Goal: Task Accomplishment & Management: Manage account settings

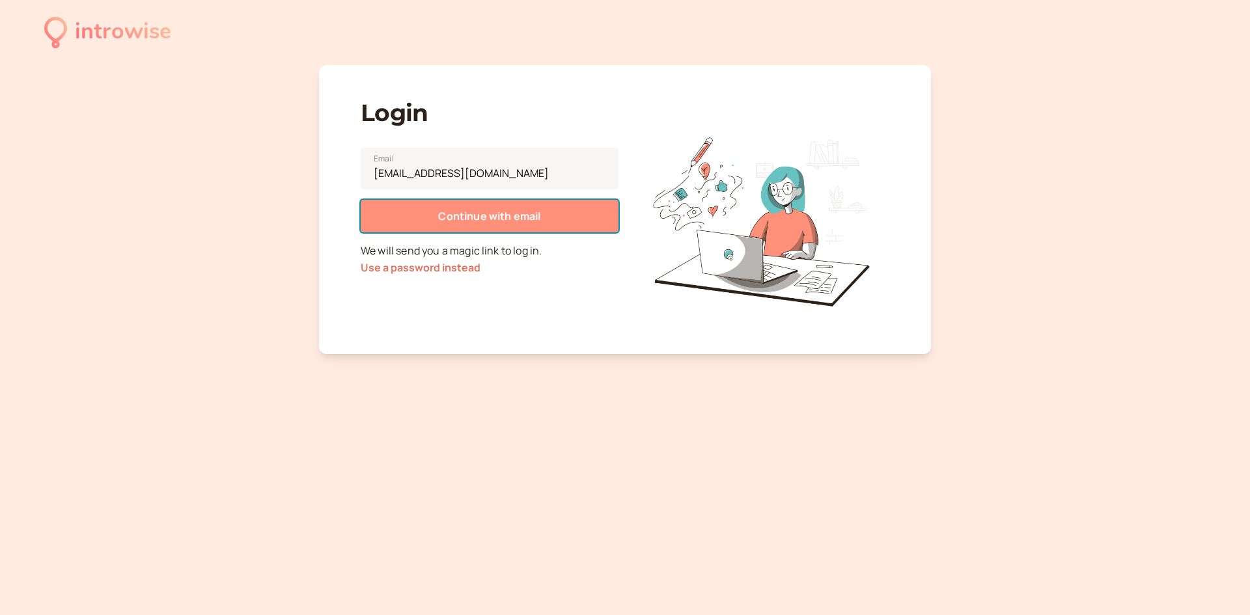
click at [527, 204] on button "Continue with email" at bounding box center [490, 216] width 258 height 33
click at [522, 212] on span "Continue with email" at bounding box center [489, 216] width 102 height 14
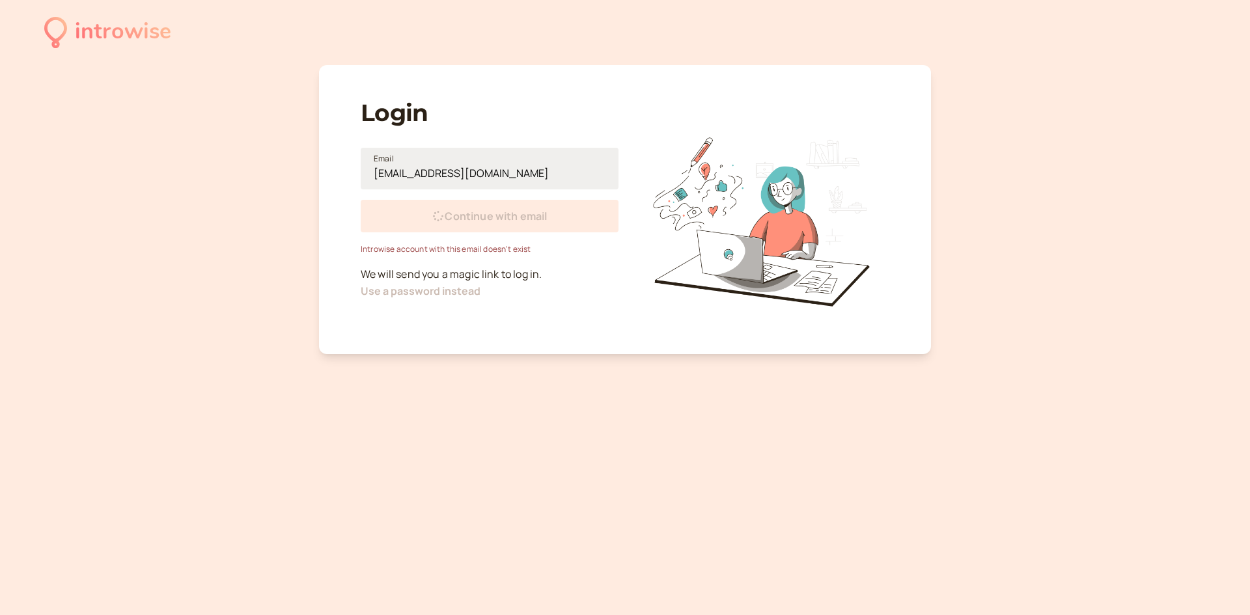
click at [493, 175] on input "info@fmaes.com.au" at bounding box center [490, 169] width 258 height 42
click at [493, 174] on input "info@fmaes.com.au" at bounding box center [490, 169] width 258 height 42
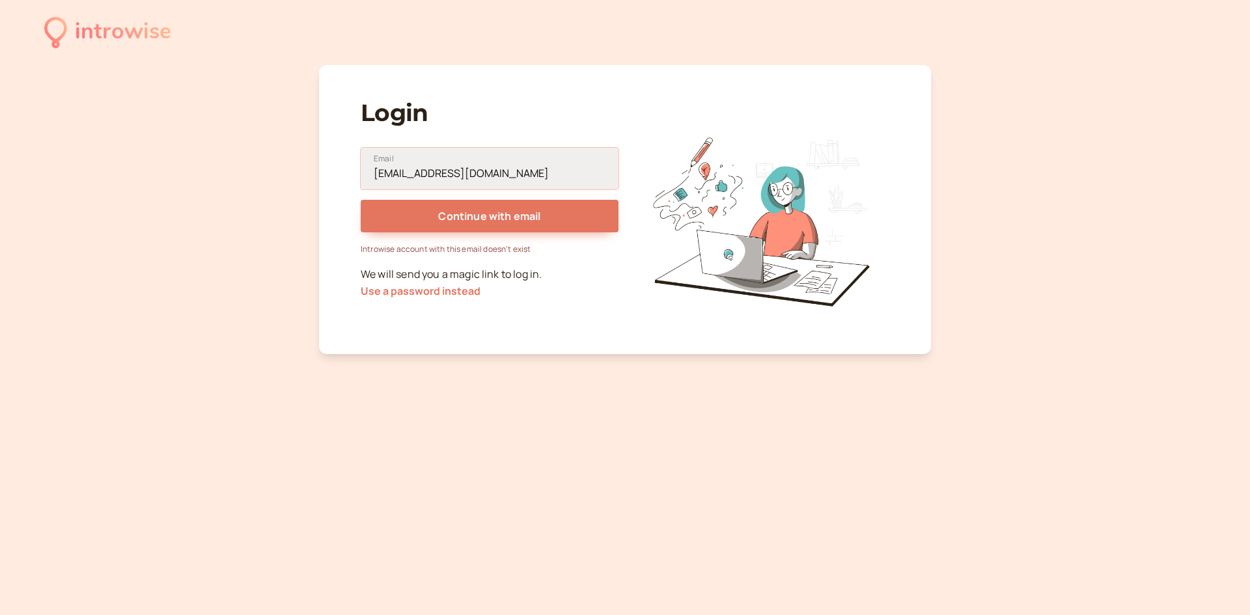
click at [493, 173] on input "info@fmaes.com.au" at bounding box center [490, 169] width 258 height 42
click at [488, 173] on input "info@fmaes.com.au" at bounding box center [490, 169] width 258 height 42
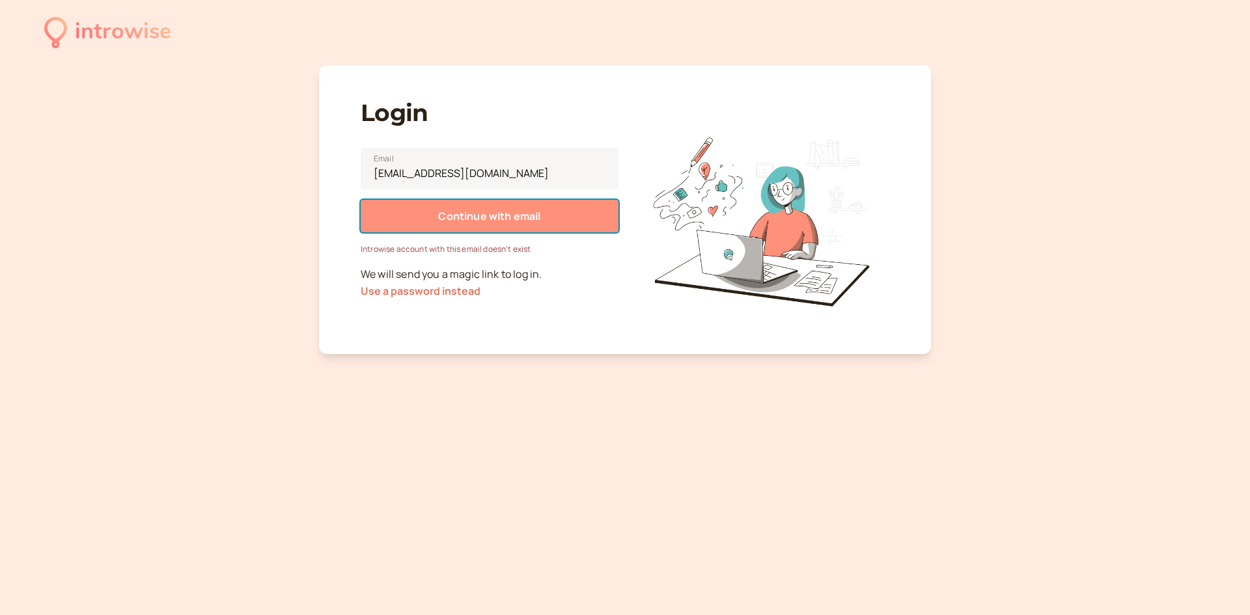
click at [481, 229] on button "Continue with email" at bounding box center [490, 216] width 258 height 33
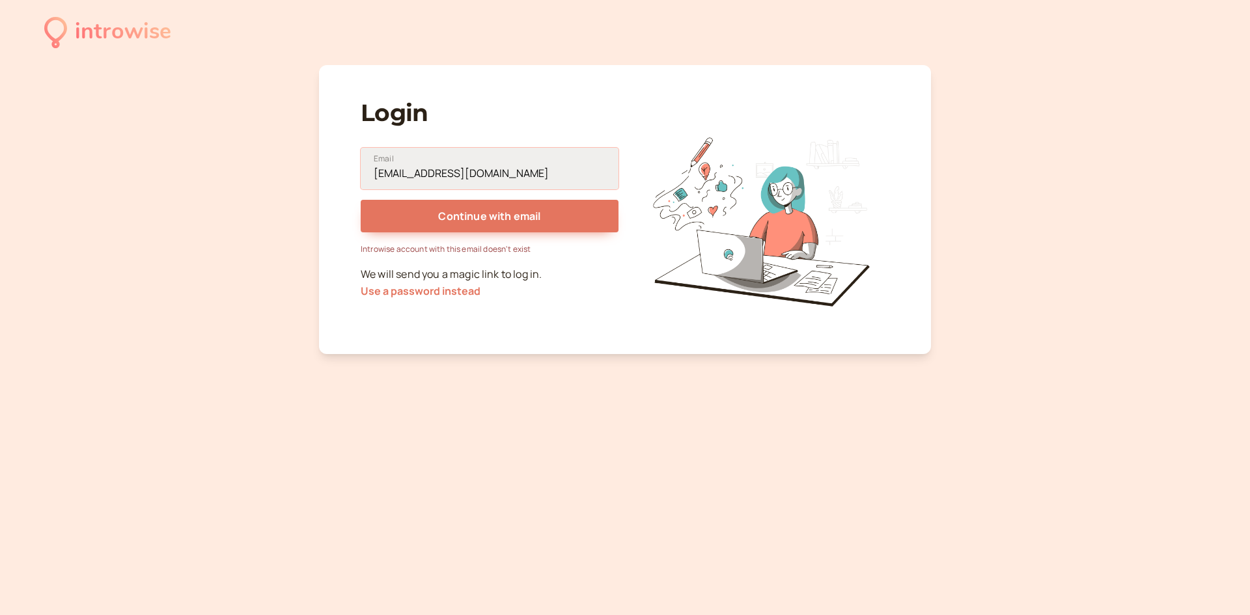
click at [504, 177] on input "asongfossung@yahoo.com" at bounding box center [490, 169] width 258 height 42
click at [552, 180] on input "asongfossung@yahoo.com" at bounding box center [490, 169] width 258 height 42
drag, startPoint x: 553, startPoint y: 180, endPoint x: 380, endPoint y: 169, distance: 172.9
click at [380, 169] on input "asongfossung@yahoo.com" at bounding box center [490, 169] width 258 height 42
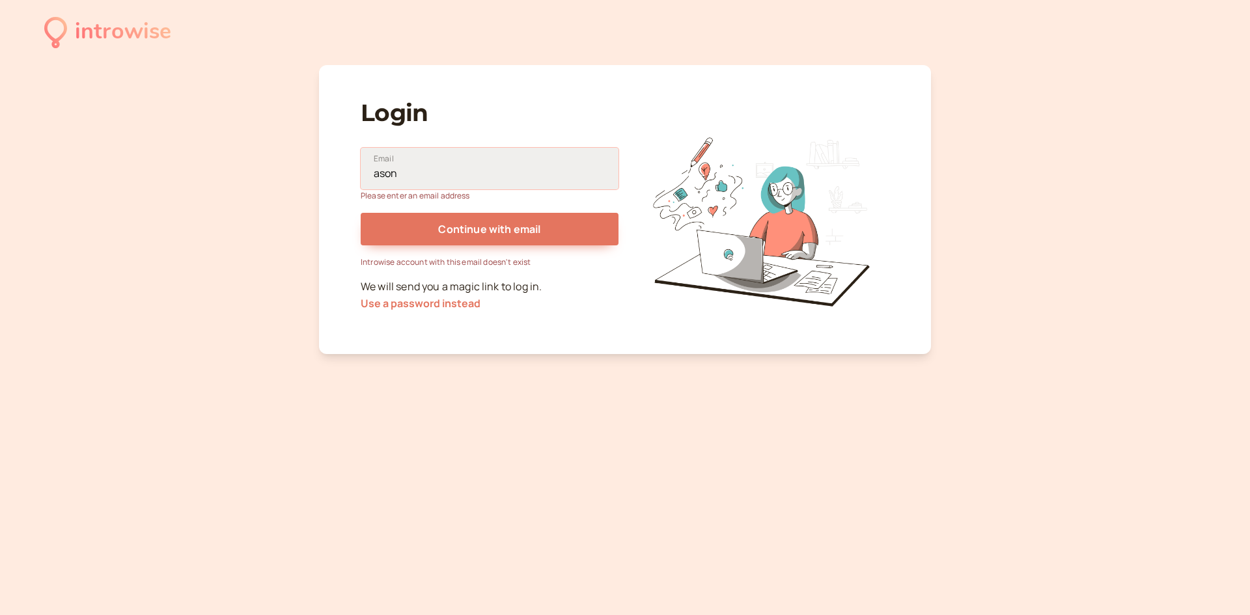
type input "[EMAIL_ADDRESS][DOMAIN_NAME]"
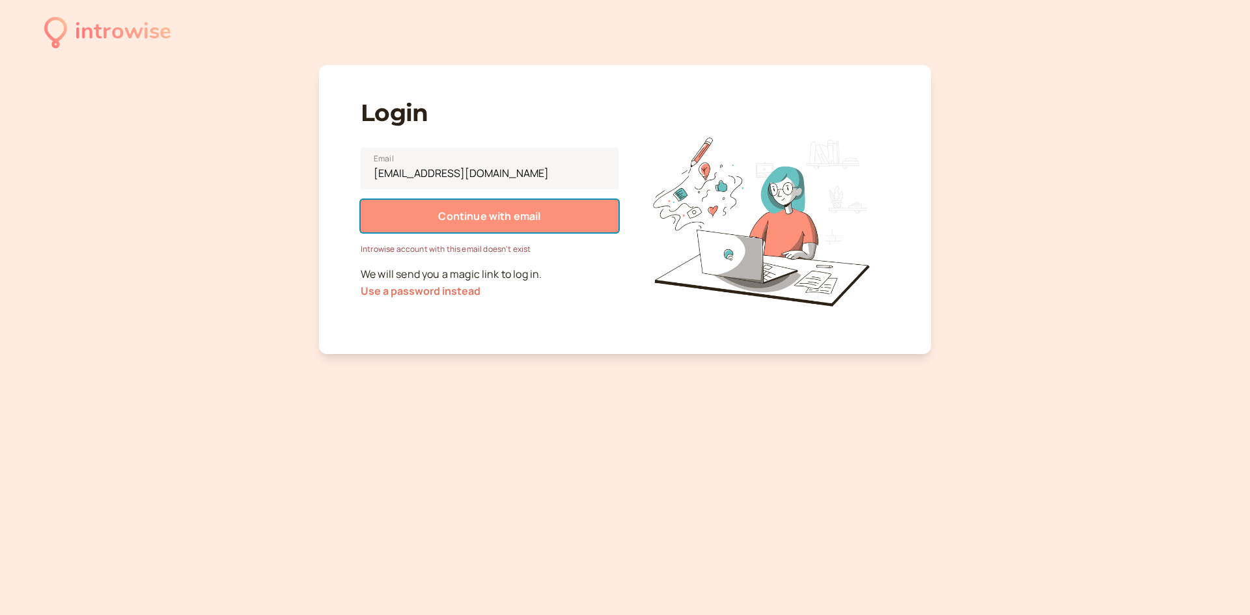
click at [470, 232] on button "Continue with email" at bounding box center [490, 216] width 258 height 33
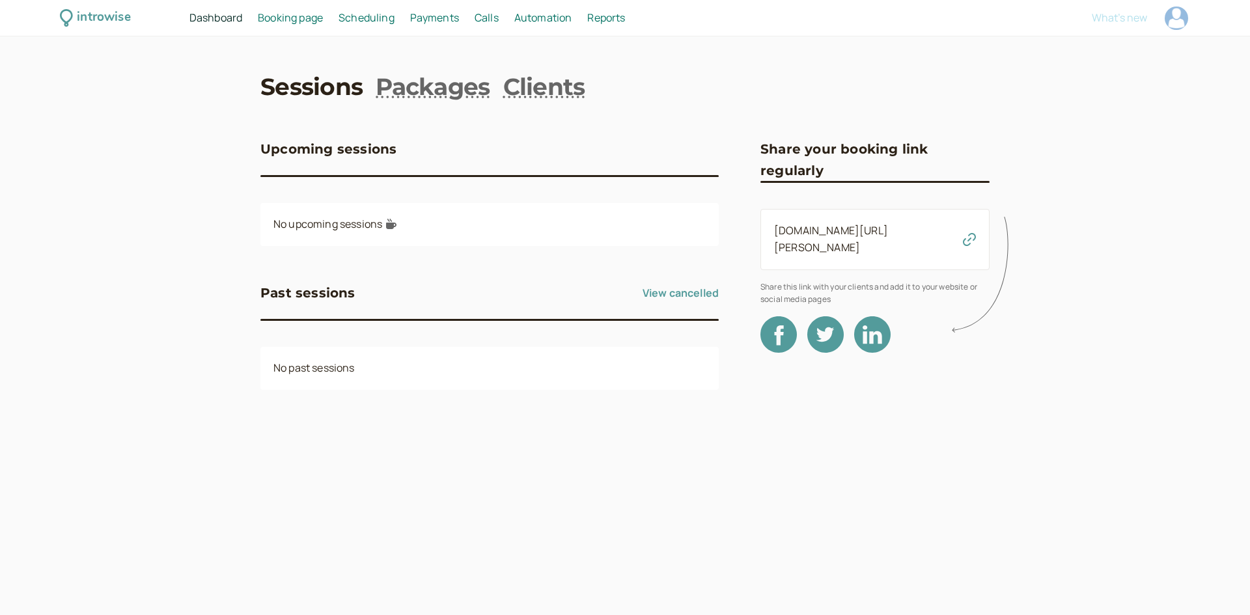
click at [965, 232] on icon at bounding box center [983, 275] width 64 height 129
click at [827, 230] on link "[DOMAIN_NAME][URL][PERSON_NAME]" at bounding box center [831, 238] width 114 height 31
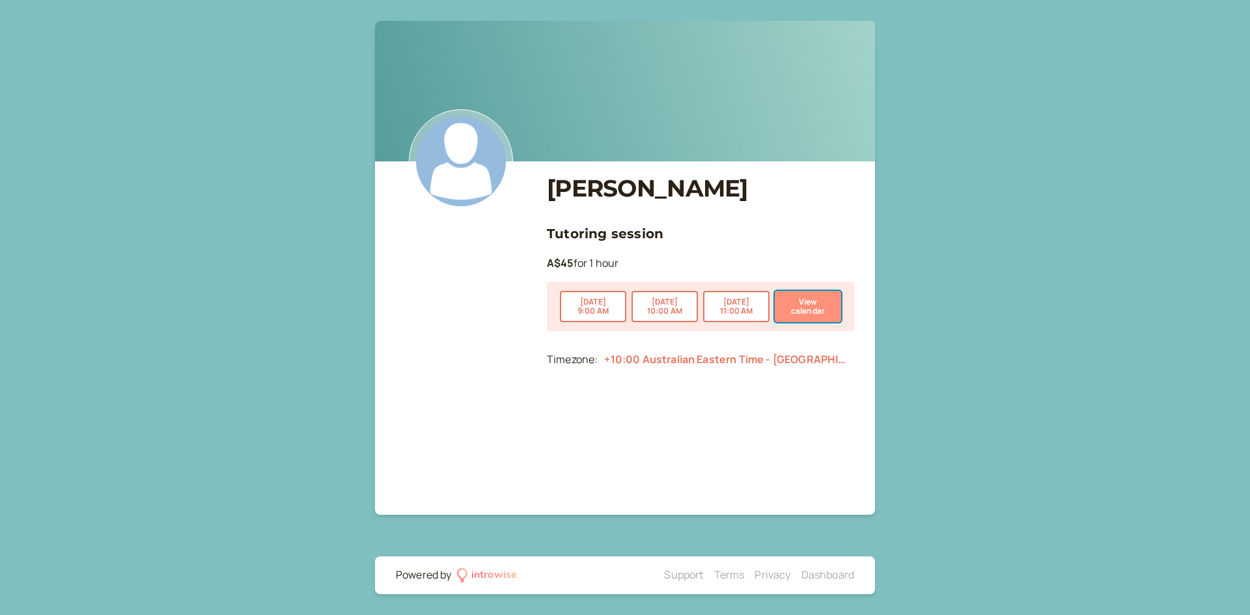
click at [811, 310] on button "View calendar" at bounding box center [808, 306] width 66 height 31
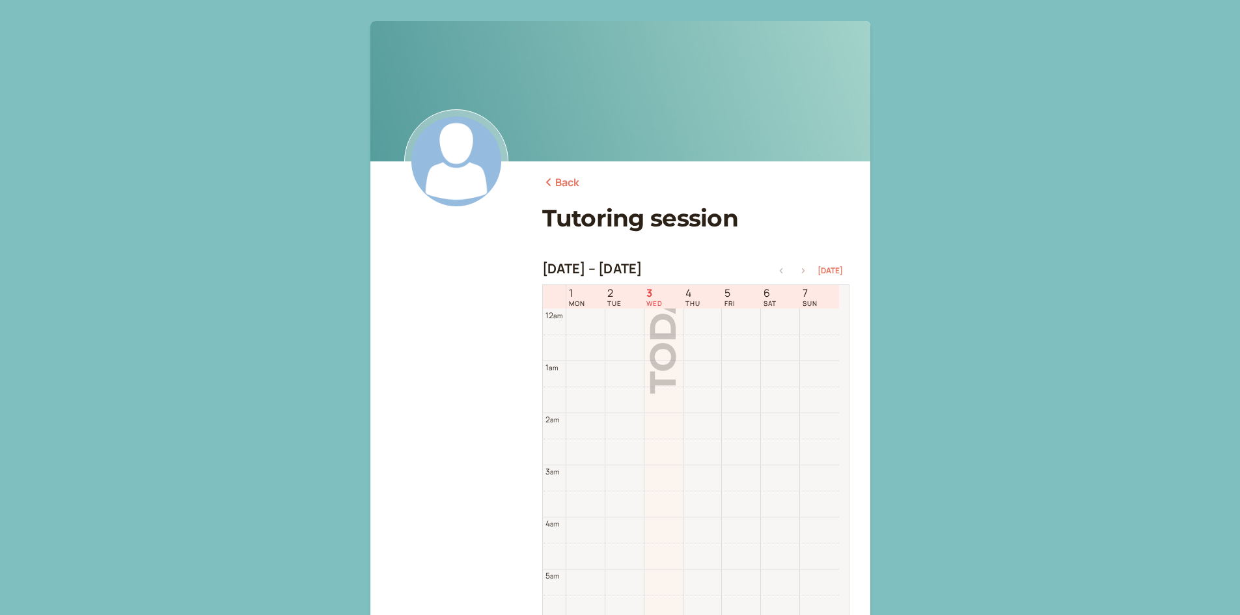
scroll to position [417, 0]
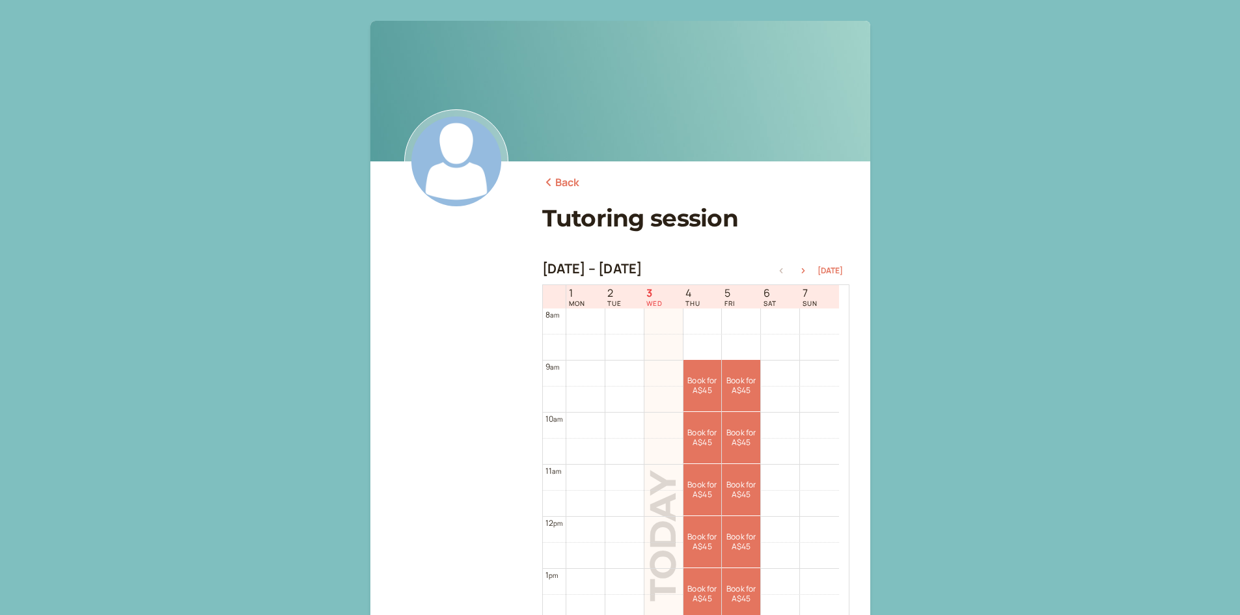
click at [553, 183] on icon at bounding box center [548, 182] width 13 height 10
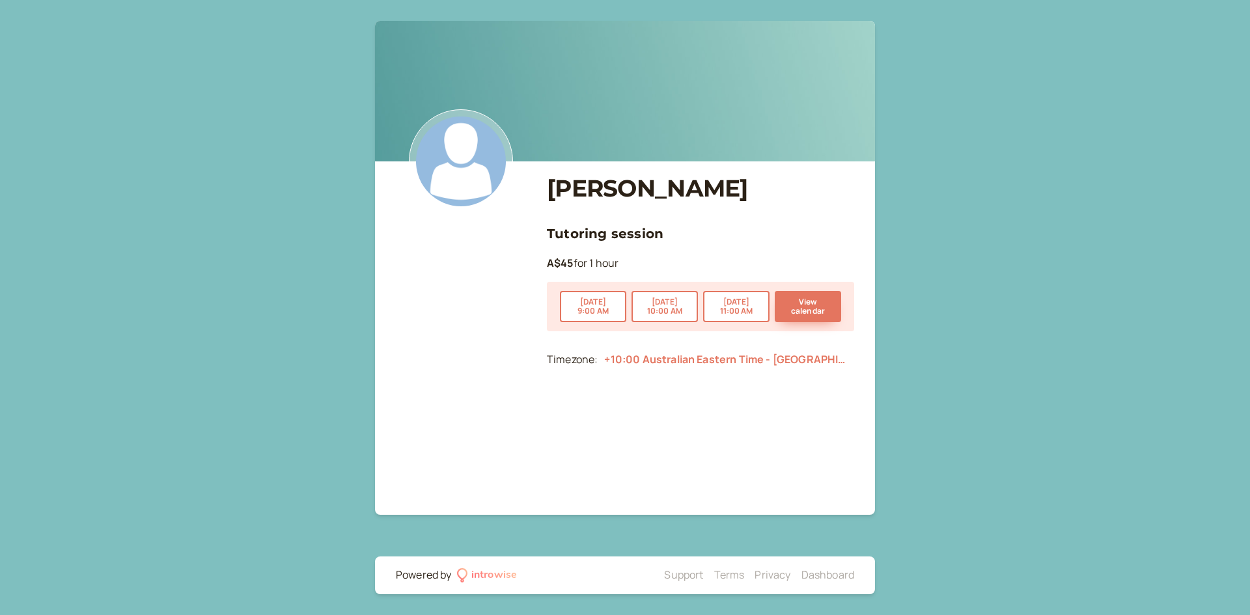
click at [480, 165] on img at bounding box center [461, 161] width 104 height 104
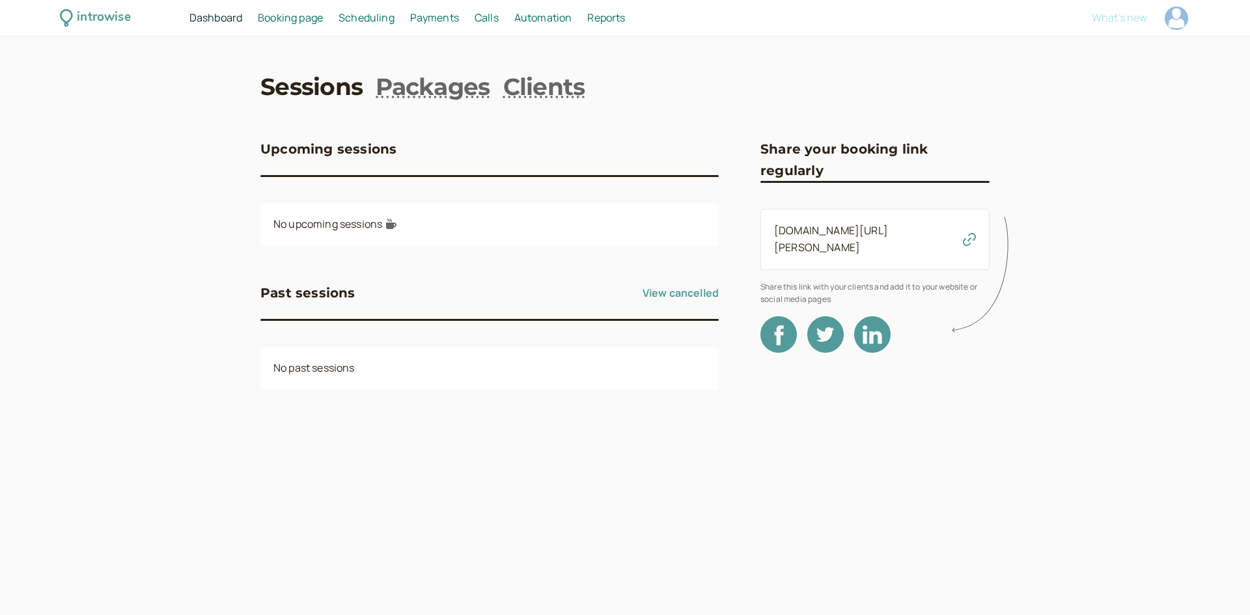
click at [1167, 21] on div at bounding box center [1176, 18] width 23 height 23
select select "[GEOGRAPHIC_DATA]/[GEOGRAPHIC_DATA]"
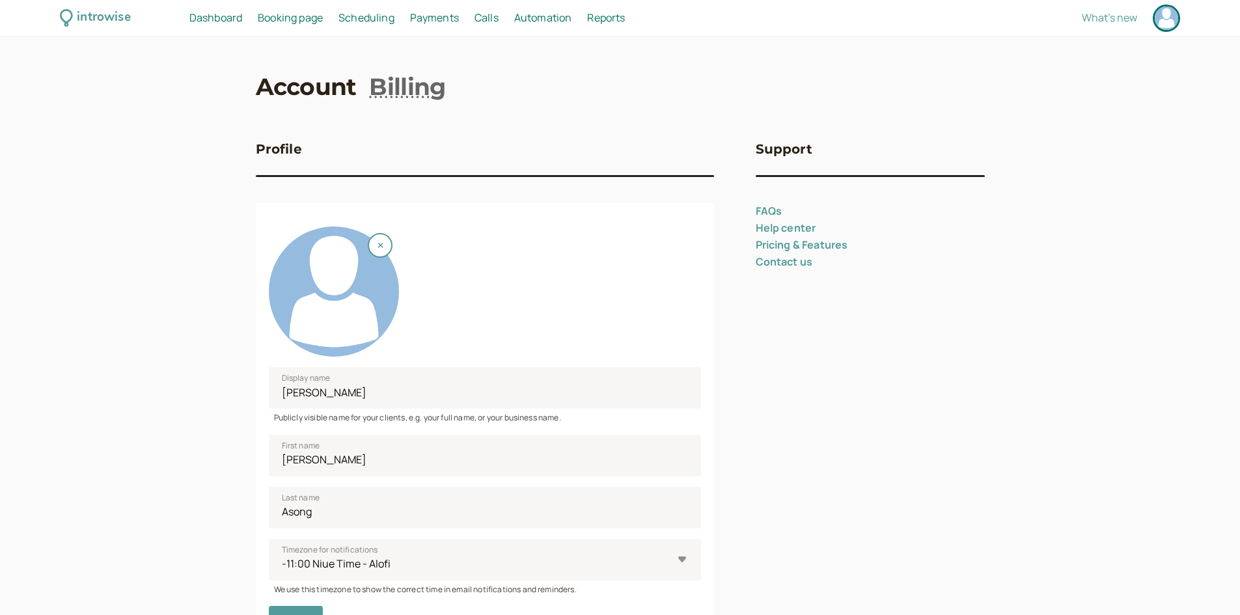
click at [1169, 21] on div at bounding box center [1166, 18] width 23 height 23
click at [1165, 21] on div at bounding box center [1166, 18] width 23 height 23
click at [1162, 21] on div at bounding box center [1166, 18] width 23 height 23
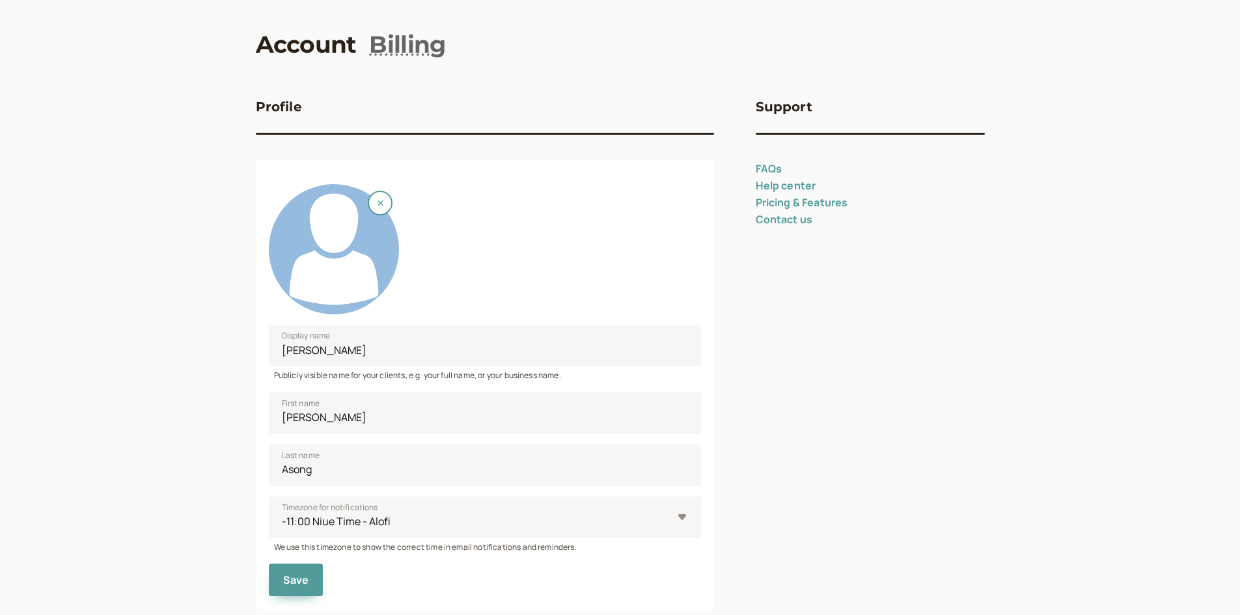
scroll to position [65, 0]
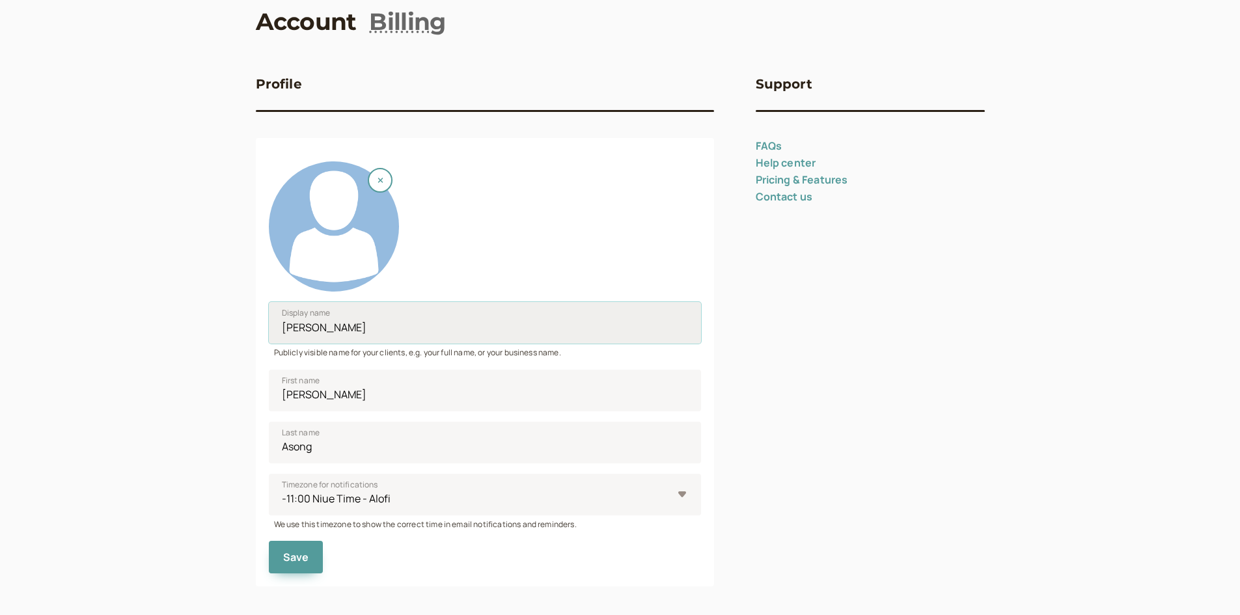
click at [368, 324] on input "[PERSON_NAME]" at bounding box center [485, 323] width 432 height 42
drag, startPoint x: 363, startPoint y: 329, endPoint x: 217, endPoint y: 325, distance: 145.9
click at [217, 326] on div "introwise Dashboard Dashboard Booking page Booking Scheduling Scheduling Paymen…" at bounding box center [620, 464] width 1240 height 1059
click at [344, 393] on input "[PERSON_NAME]" at bounding box center [485, 391] width 432 height 42
click at [333, 325] on input "FMAES" at bounding box center [485, 323] width 432 height 42
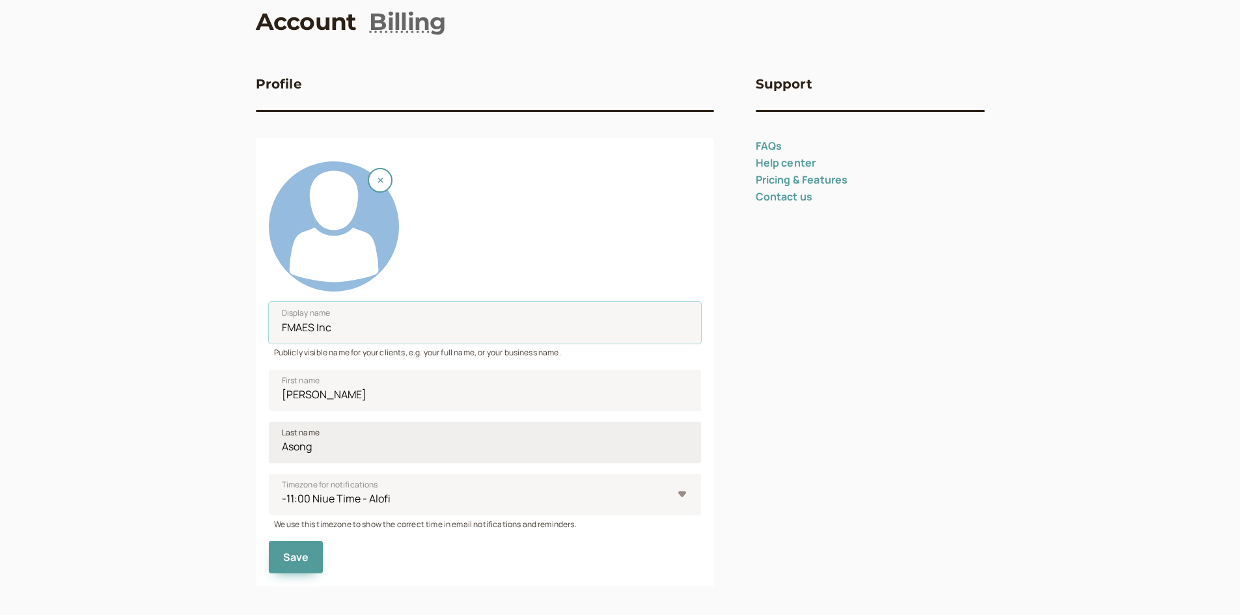
type input "FMAES Inc"
drag, startPoint x: 330, startPoint y: 447, endPoint x: 236, endPoint y: 417, distance: 98.2
click at [238, 419] on div "introwise Dashboard Dashboard Booking page Booking Scheduling Scheduling Paymen…" at bounding box center [620, 464] width 1240 height 1059
drag, startPoint x: 335, startPoint y: 395, endPoint x: 179, endPoint y: 383, distance: 156.7
click at [187, 383] on div "introwise Dashboard Dashboard Booking page Booking Scheduling Scheduling Paymen…" at bounding box center [620, 464] width 1240 height 1059
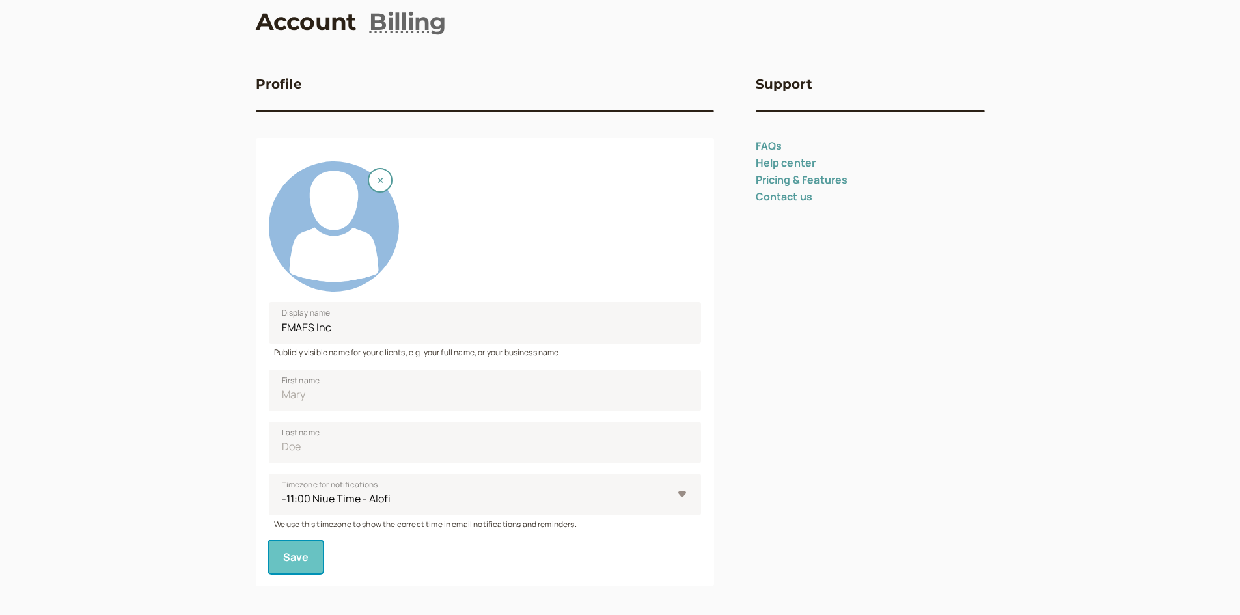
click at [292, 549] on button "Save" at bounding box center [296, 557] width 55 height 33
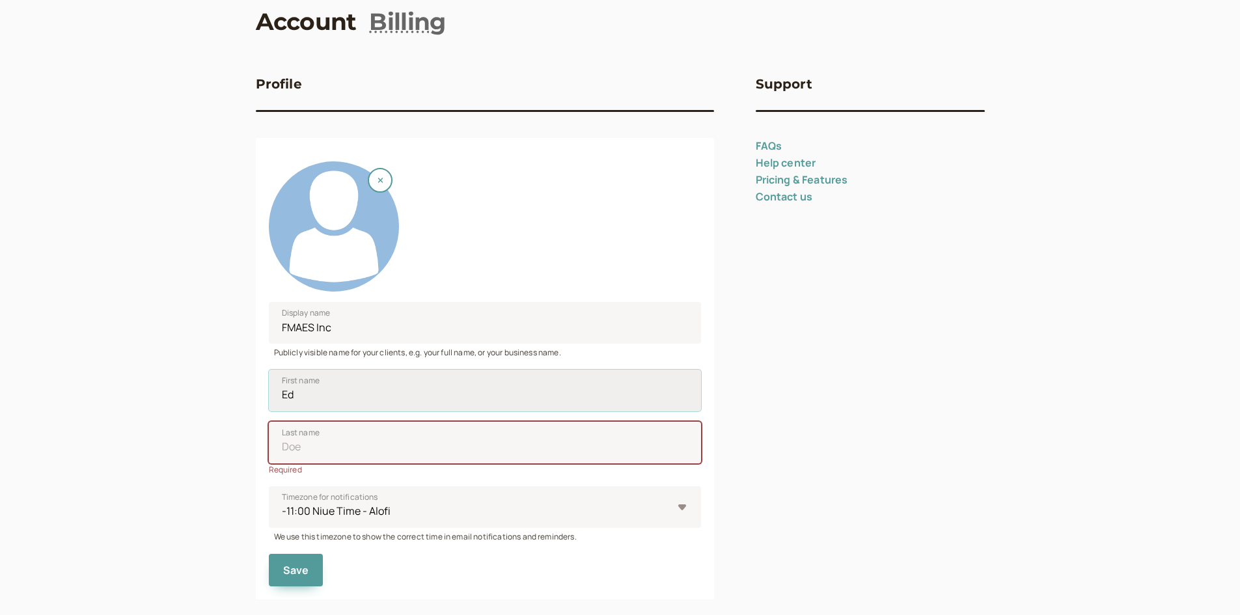
type input "[PERSON_NAME]"
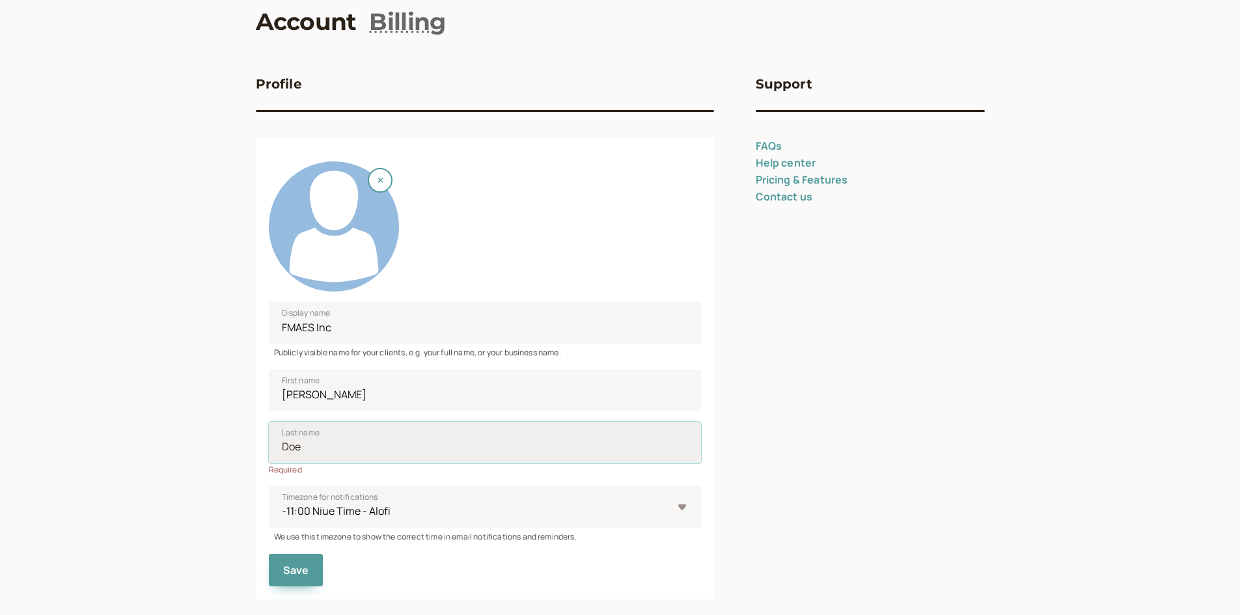
click at [309, 443] on input "Last name" at bounding box center [485, 443] width 432 height 42
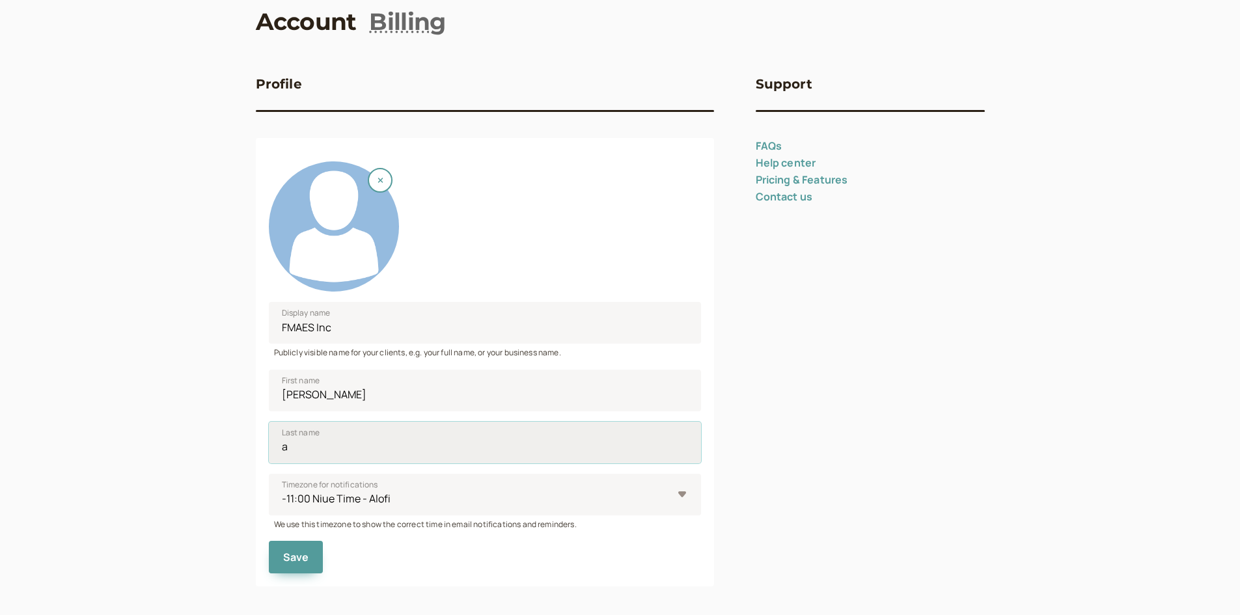
drag, startPoint x: 298, startPoint y: 460, endPoint x: 276, endPoint y: 458, distance: 22.2
click at [286, 460] on input "a" at bounding box center [485, 443] width 432 height 42
type input "Asong"
click at [307, 550] on button "Save" at bounding box center [296, 557] width 55 height 33
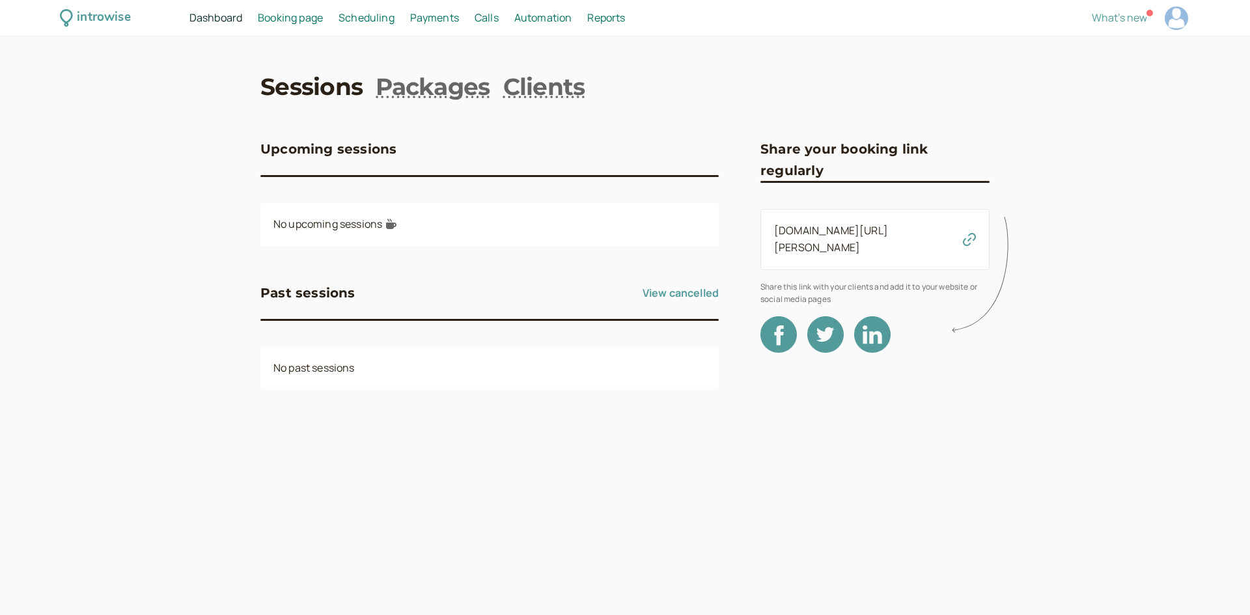
click at [888, 226] on link "[DOMAIN_NAME][URL][PERSON_NAME]" at bounding box center [831, 238] width 114 height 31
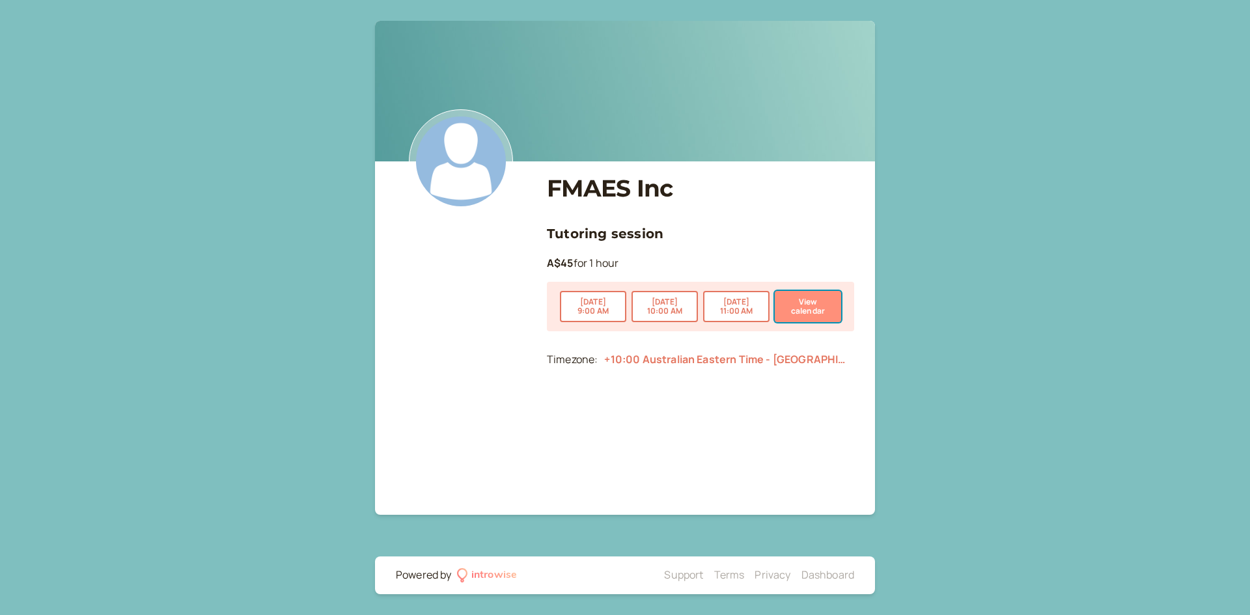
click at [818, 310] on button "View calendar" at bounding box center [808, 306] width 66 height 31
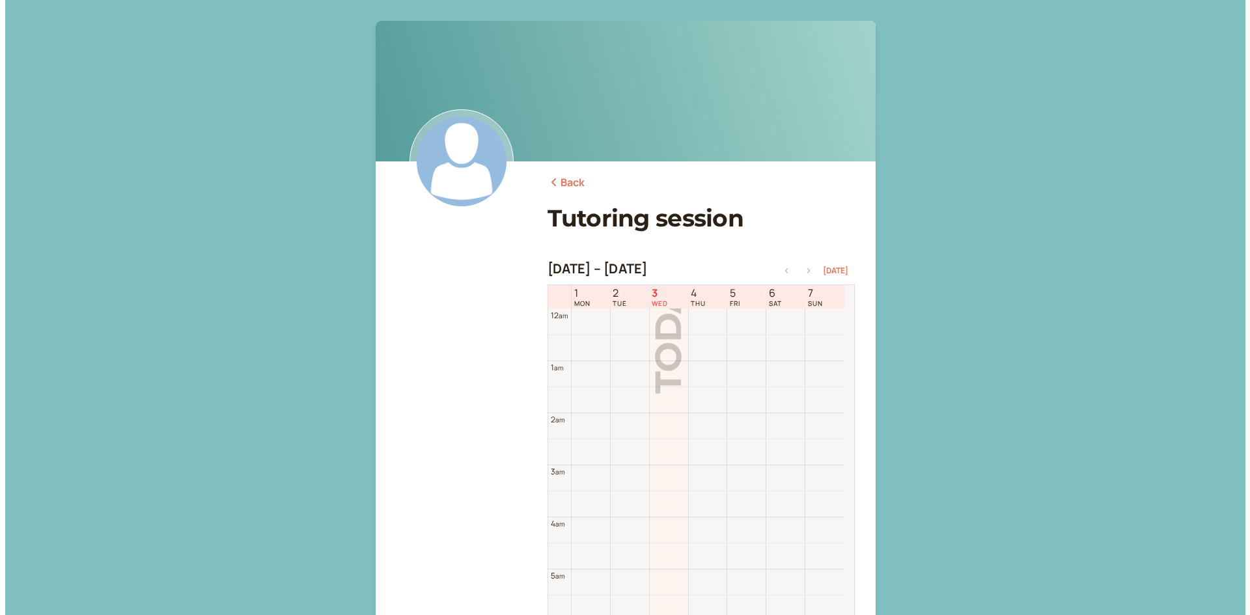
scroll to position [417, 0]
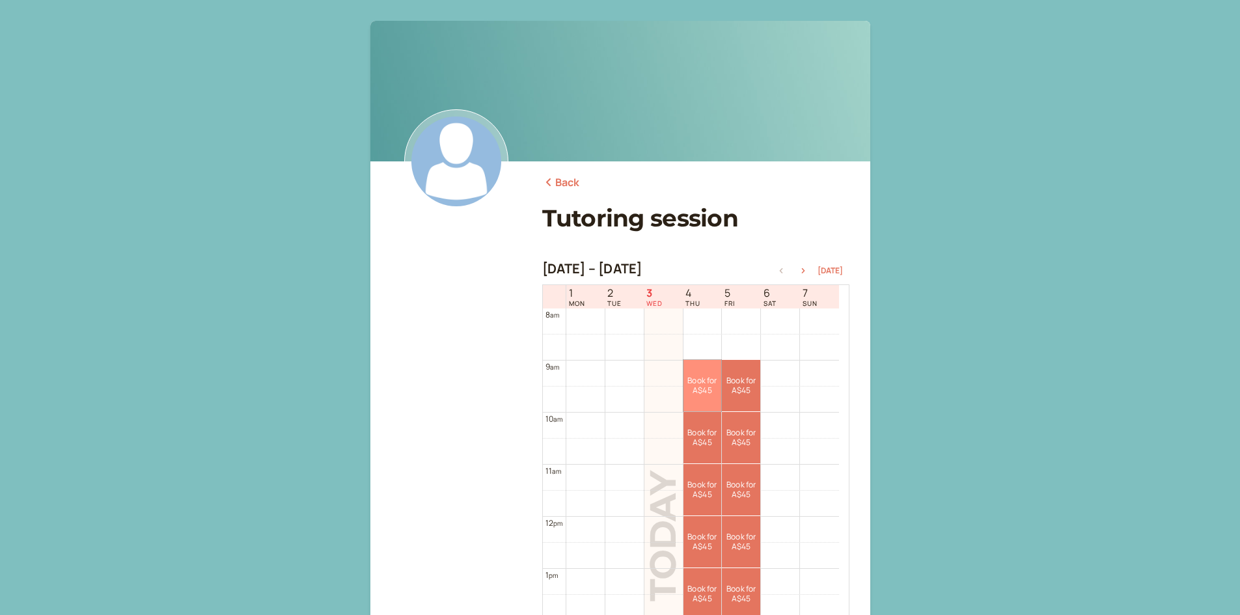
click at [702, 385] on link "Book for A$45 A$45" at bounding box center [703, 385] width 38 height 51
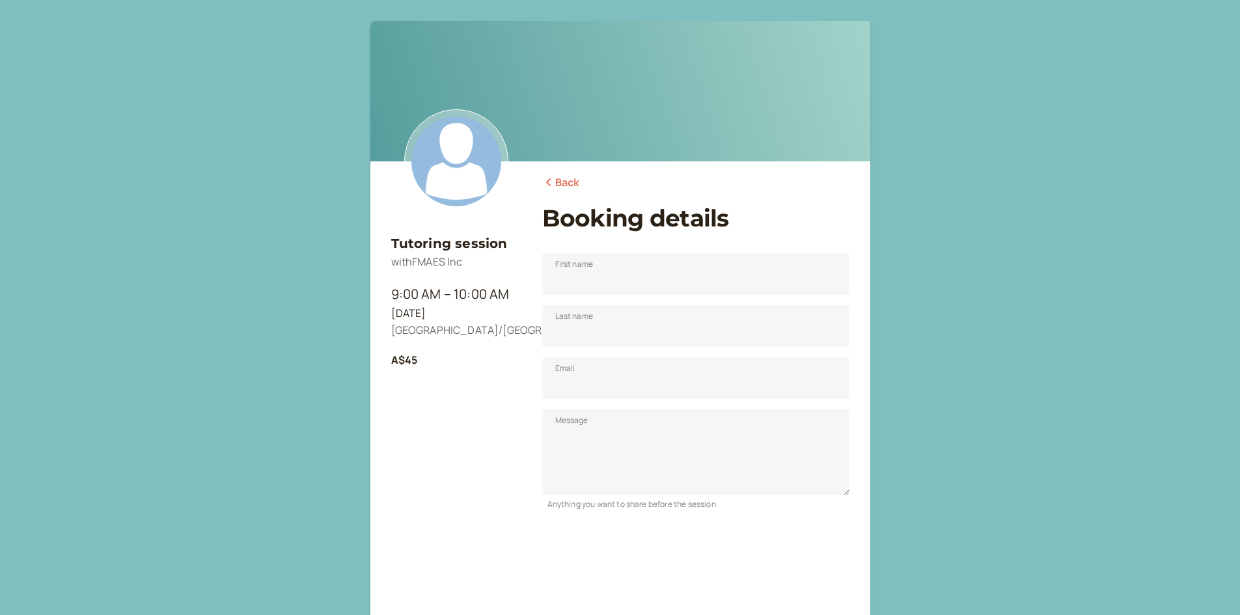
click at [565, 184] on link "Back" at bounding box center [561, 182] width 38 height 17
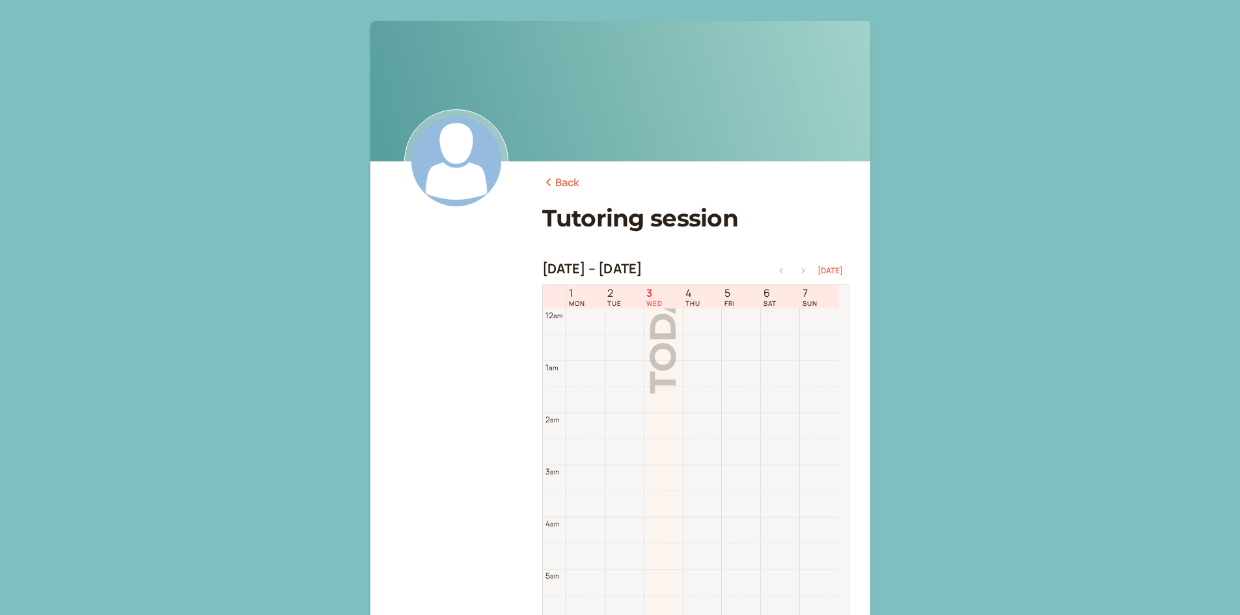
scroll to position [417, 0]
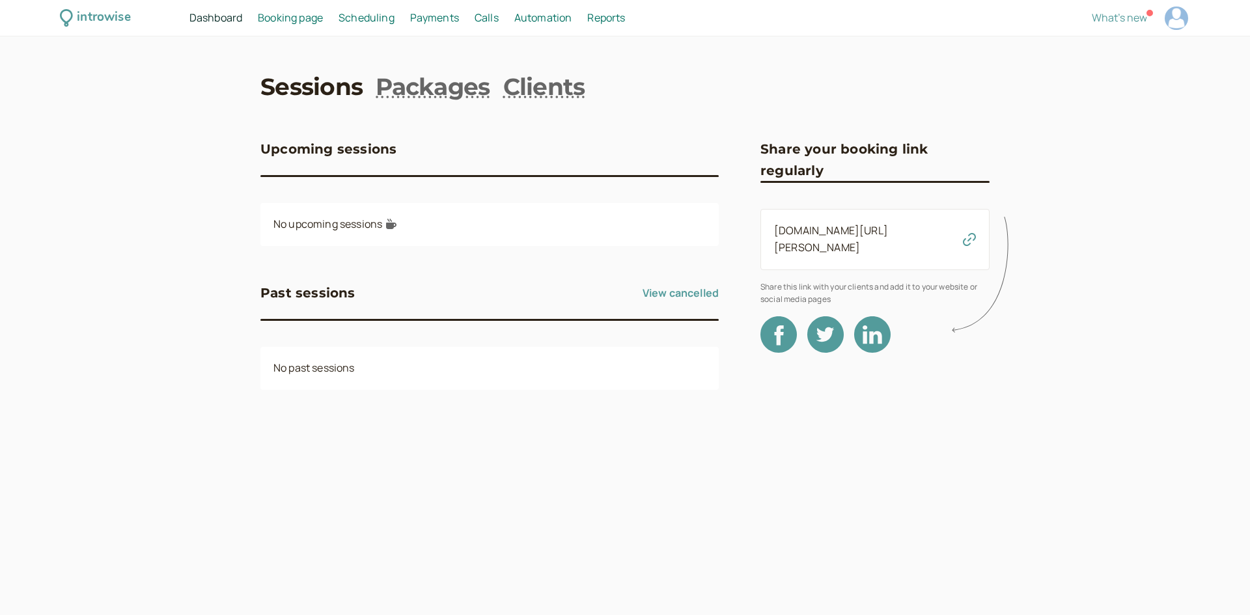
click at [357, 16] on span "Scheduling" at bounding box center [367, 17] width 56 height 14
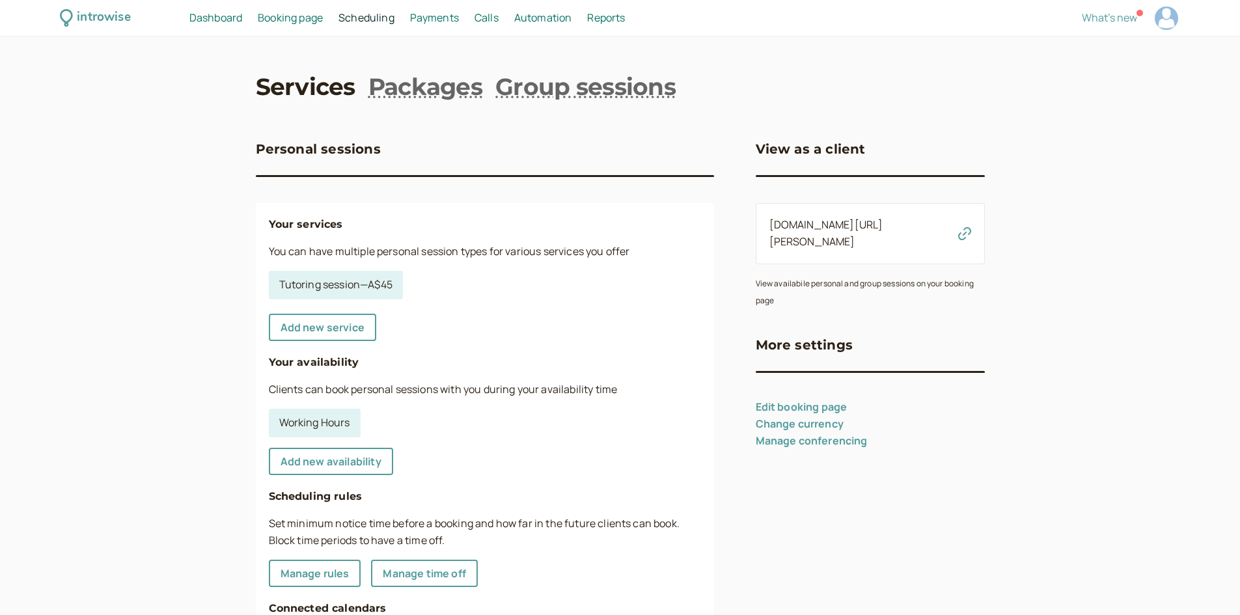
click at [439, 14] on span "Payments" at bounding box center [434, 17] width 49 height 14
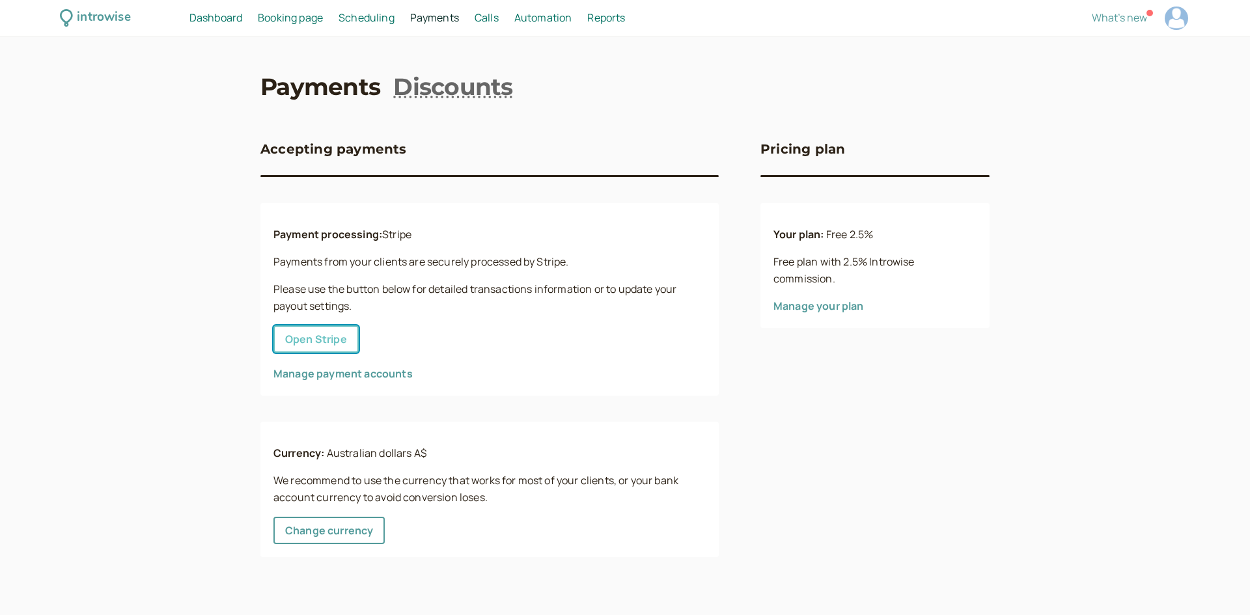
click at [340, 336] on button "Open Stripe" at bounding box center [315, 339] width 85 height 27
click at [335, 372] on link "Manage payment accounts" at bounding box center [342, 374] width 139 height 14
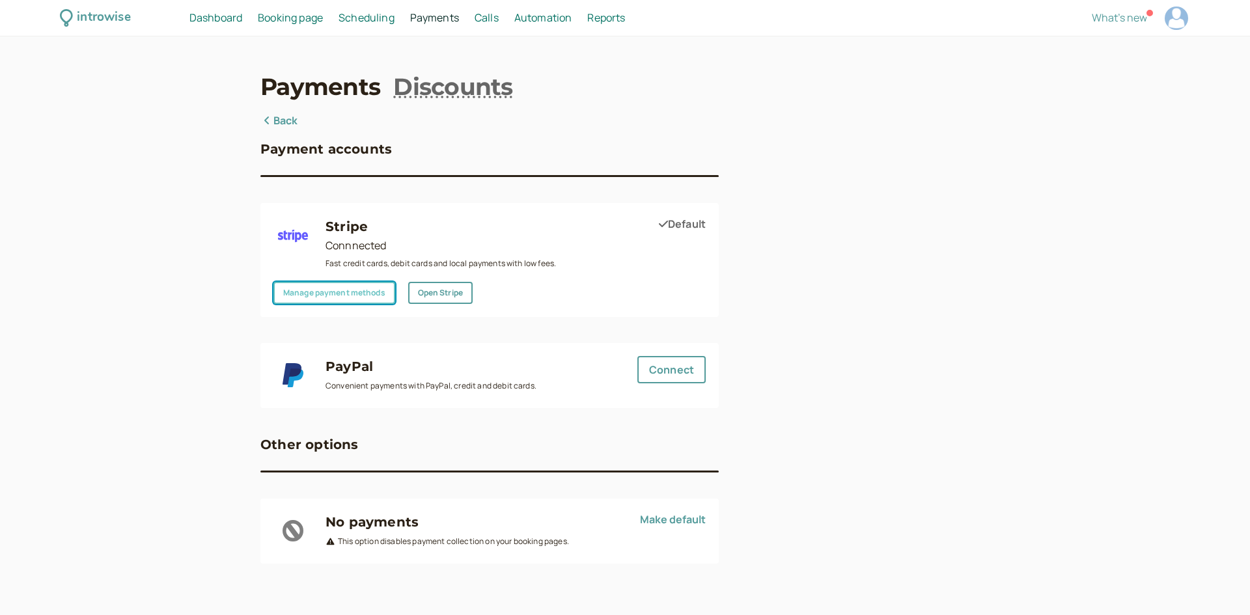
click at [369, 292] on link "Manage payment methods" at bounding box center [334, 293] width 122 height 22
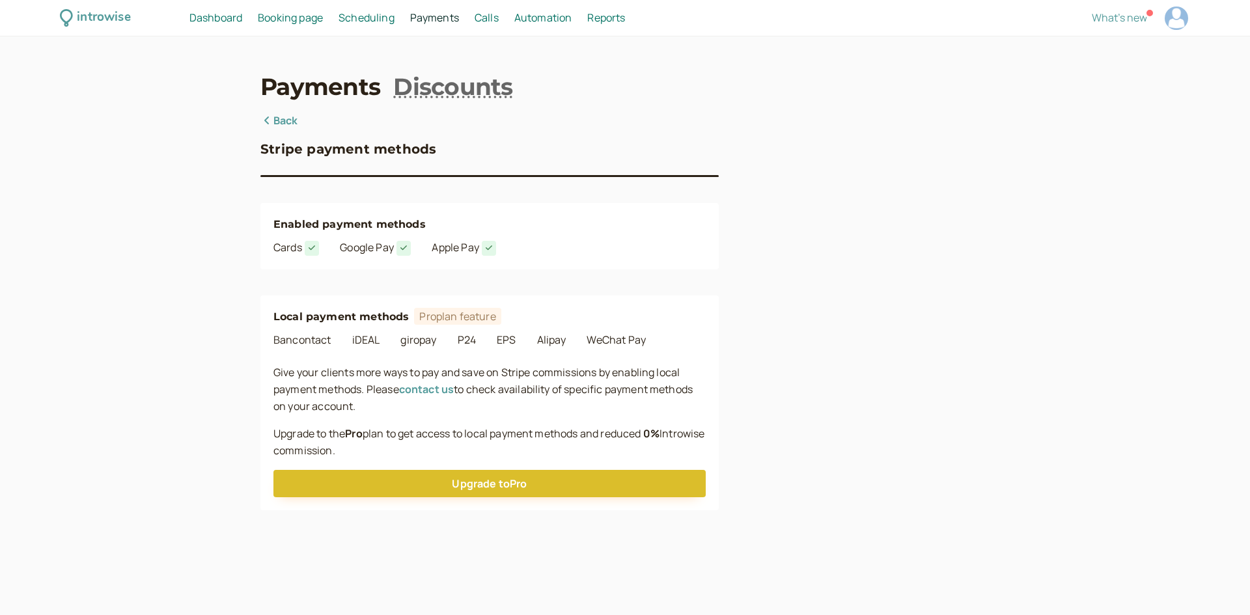
click at [279, 120] on link "Back" at bounding box center [279, 121] width 38 height 17
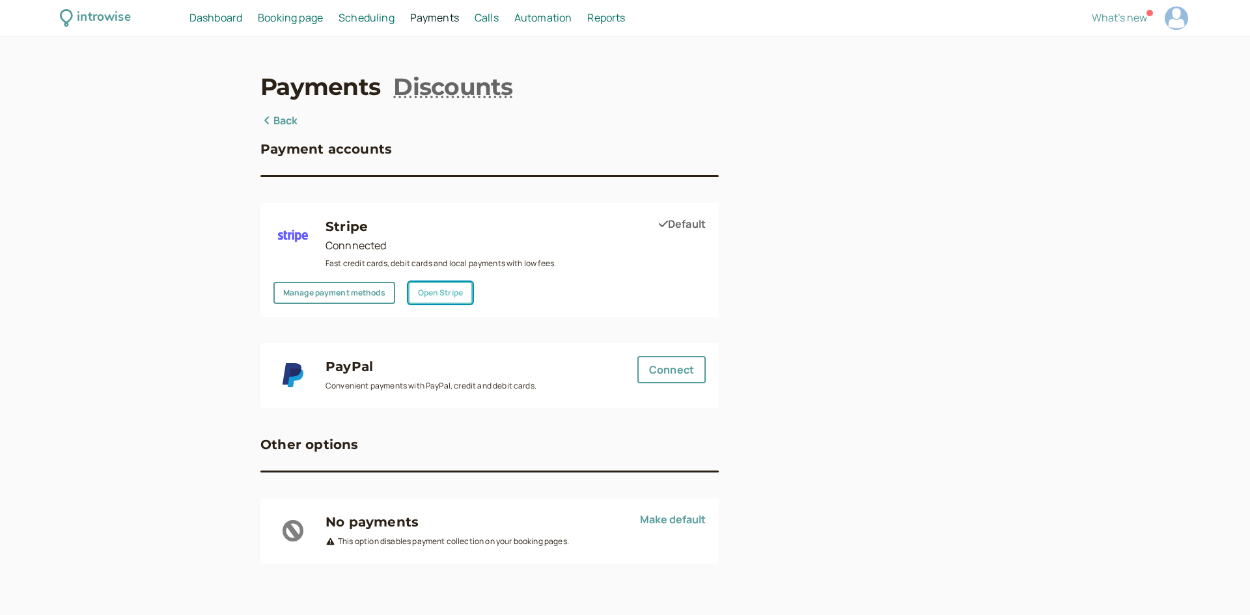
click at [448, 296] on button "Open Stripe" at bounding box center [440, 293] width 64 height 22
click at [363, 20] on span "Scheduling" at bounding box center [367, 17] width 56 height 14
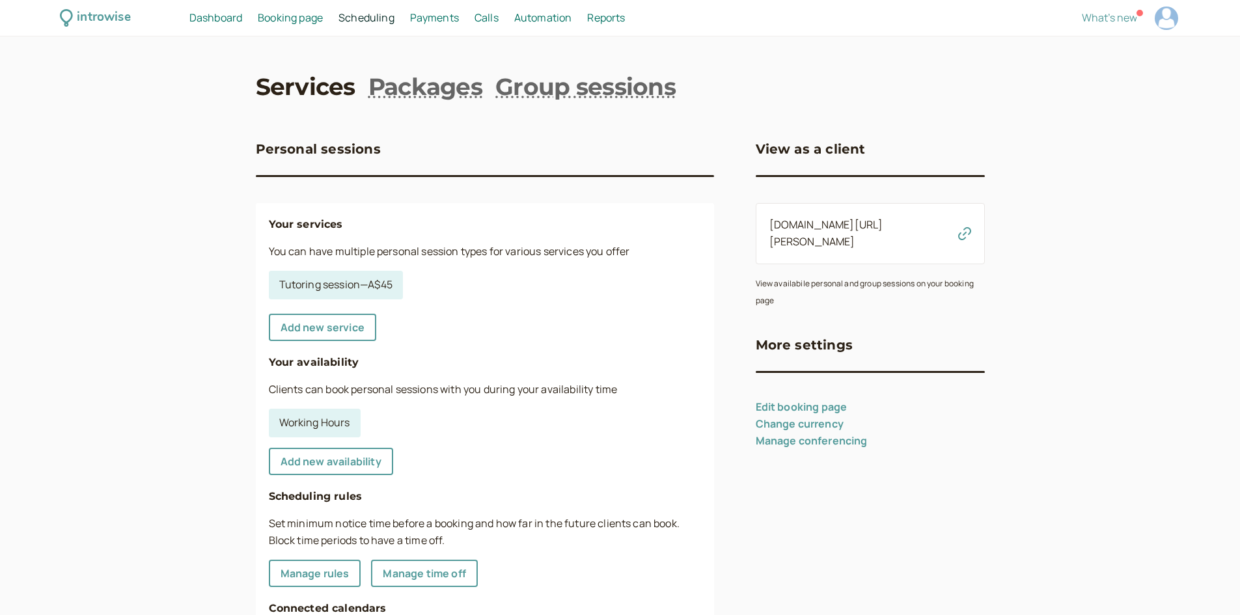
click at [967, 227] on icon "button" at bounding box center [964, 233] width 13 height 13
